Goal: Find contact information: Obtain details needed to contact an individual or organization

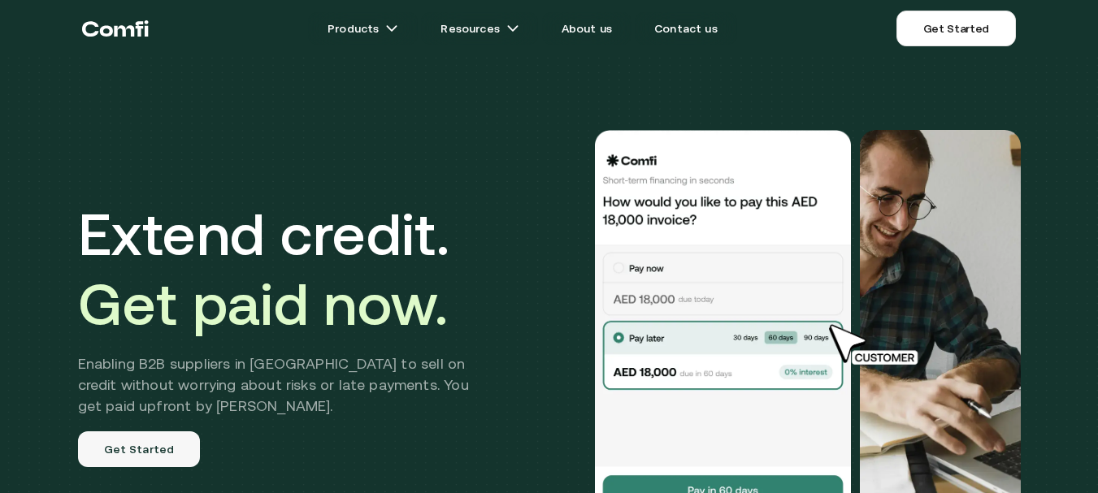
click at [136, 453] on link "Get Started" at bounding box center [139, 449] width 123 height 36
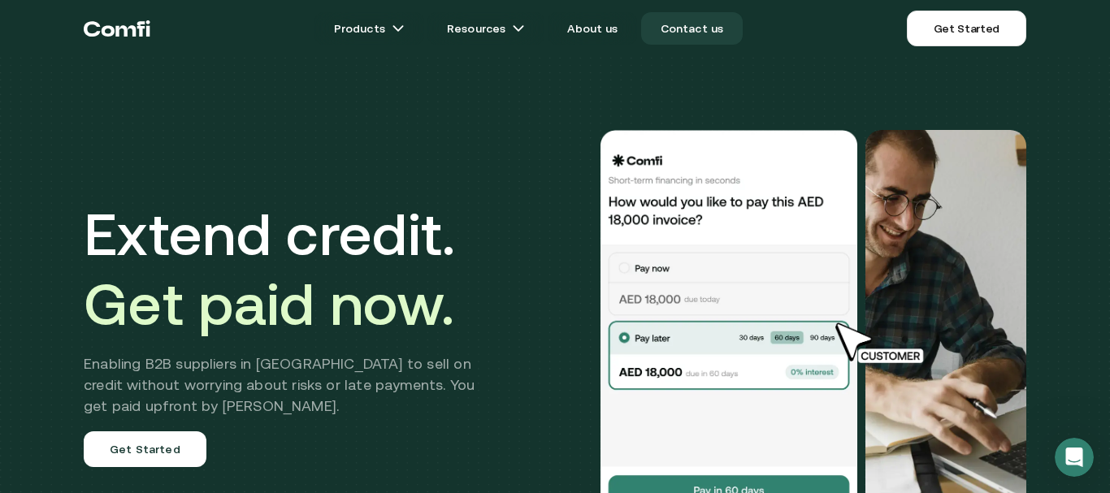
click at [688, 21] on link "Contact us" at bounding box center [692, 28] width 102 height 33
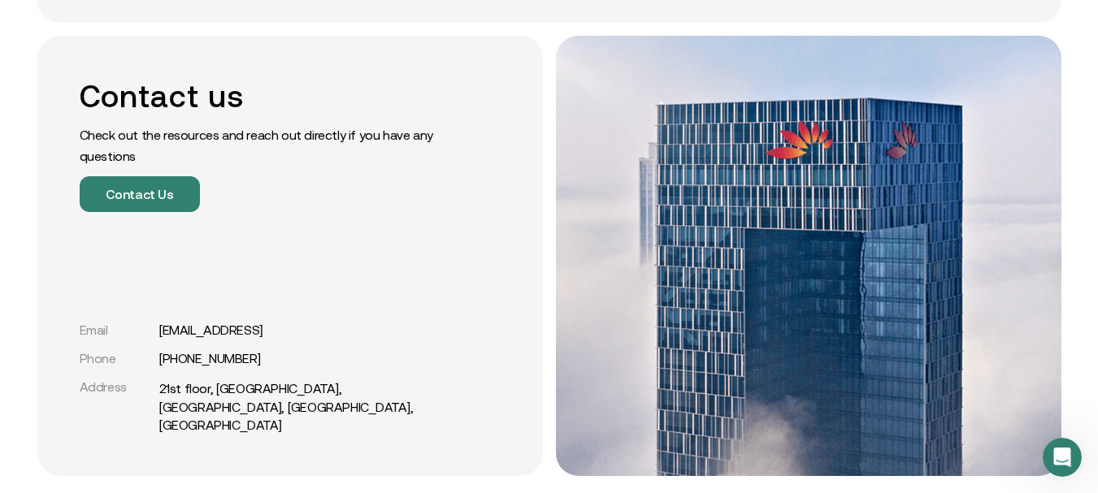
scroll to position [244, 0]
